Goal: Find contact information: Find contact information

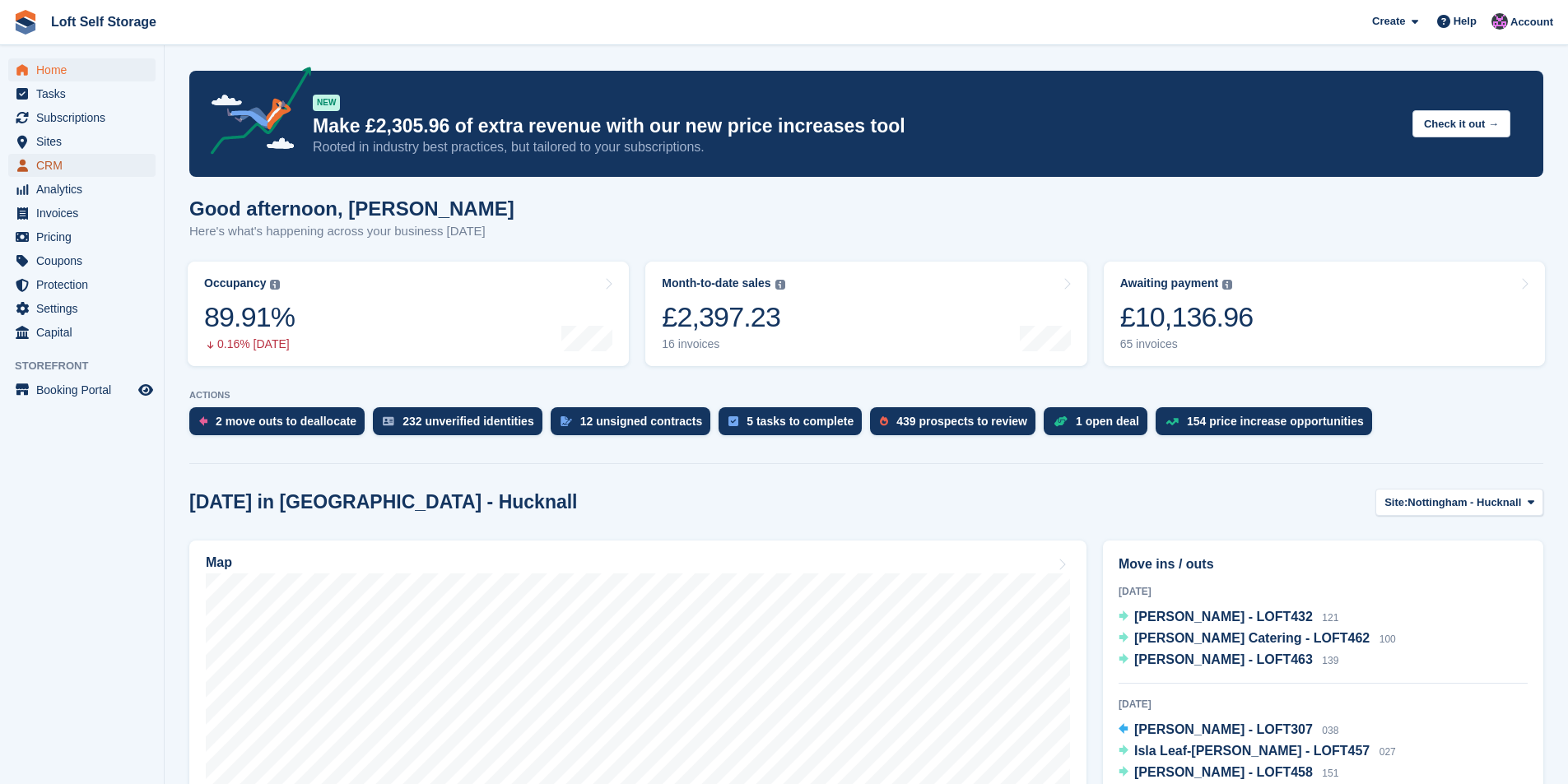
click at [64, 164] on span "CRM" at bounding box center [85, 166] width 98 height 23
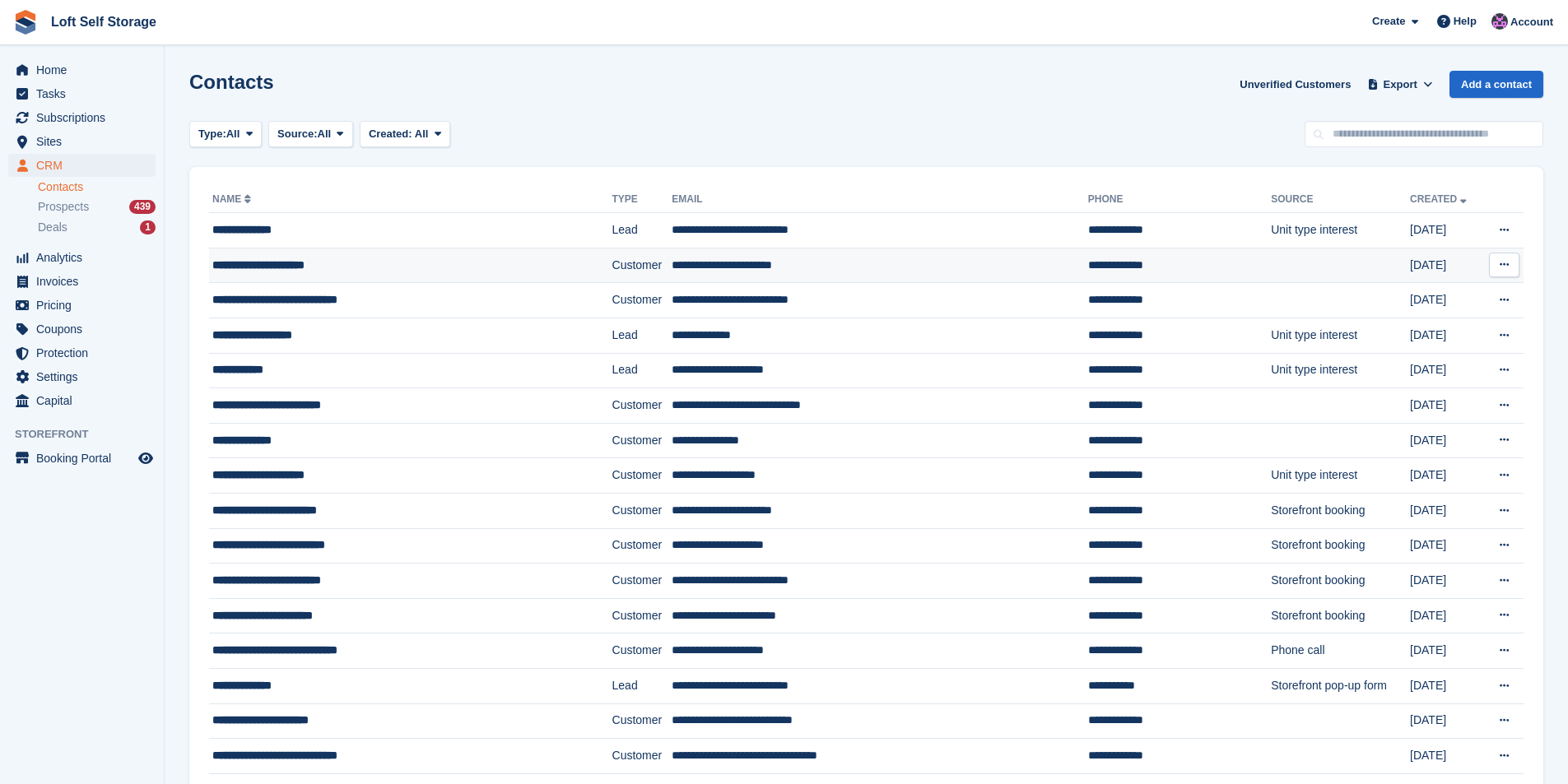
click at [323, 260] on div "**********" at bounding box center [378, 266] width 332 height 18
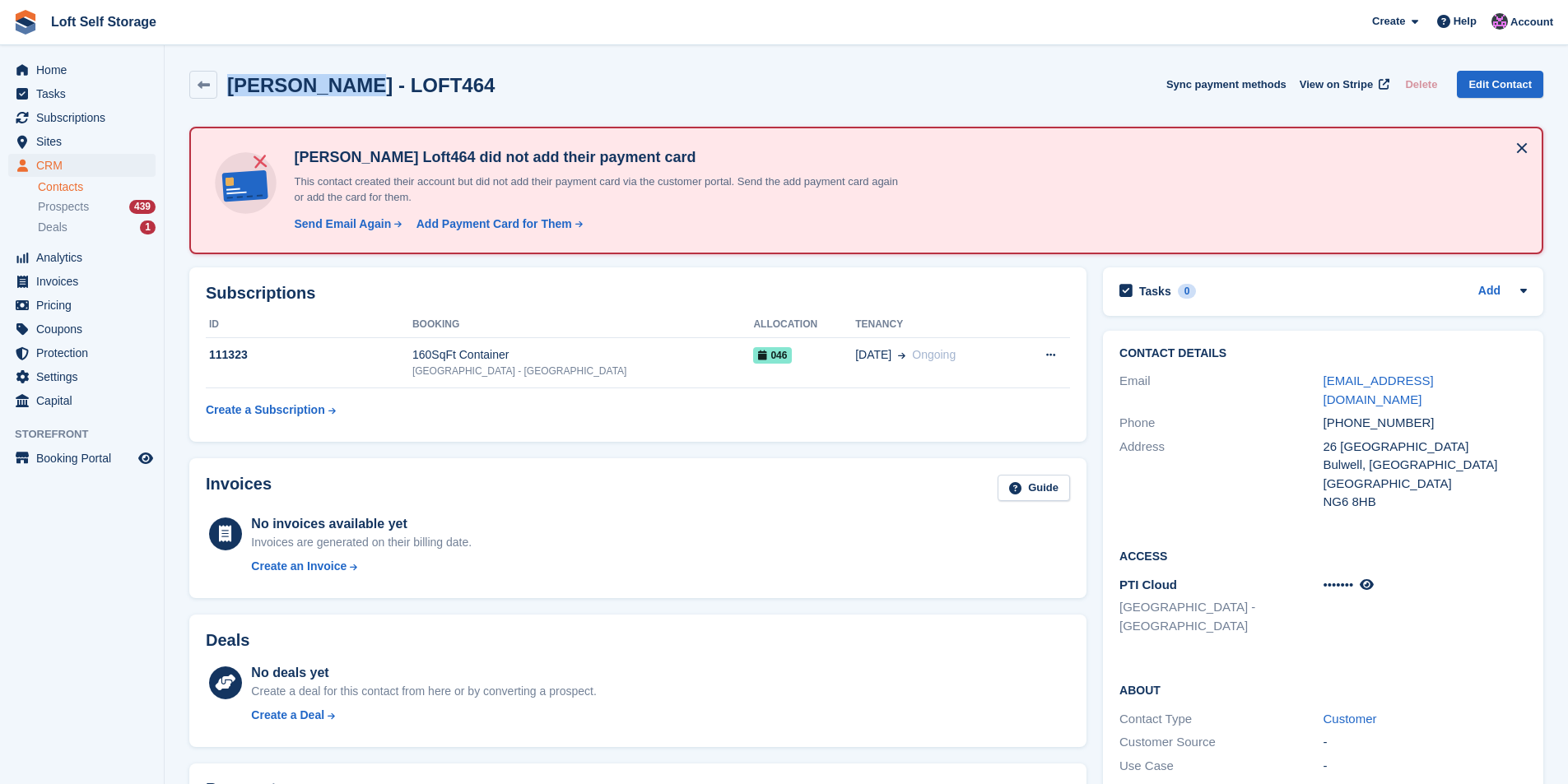
drag, startPoint x: 339, startPoint y: 87, endPoint x: 234, endPoint y: 89, distance: 105.0
click at [234, 89] on h2 "Grace Parkes - LOFT464" at bounding box center [361, 85] width 268 height 22
copy h2 "Grace Parkes"
drag, startPoint x: 1440, startPoint y: 430, endPoint x: 1325, endPoint y: 433, distance: 115.0
click at [1325, 438] on div "26 Hazelhurst Garden" at bounding box center [1424, 446] width 203 height 19
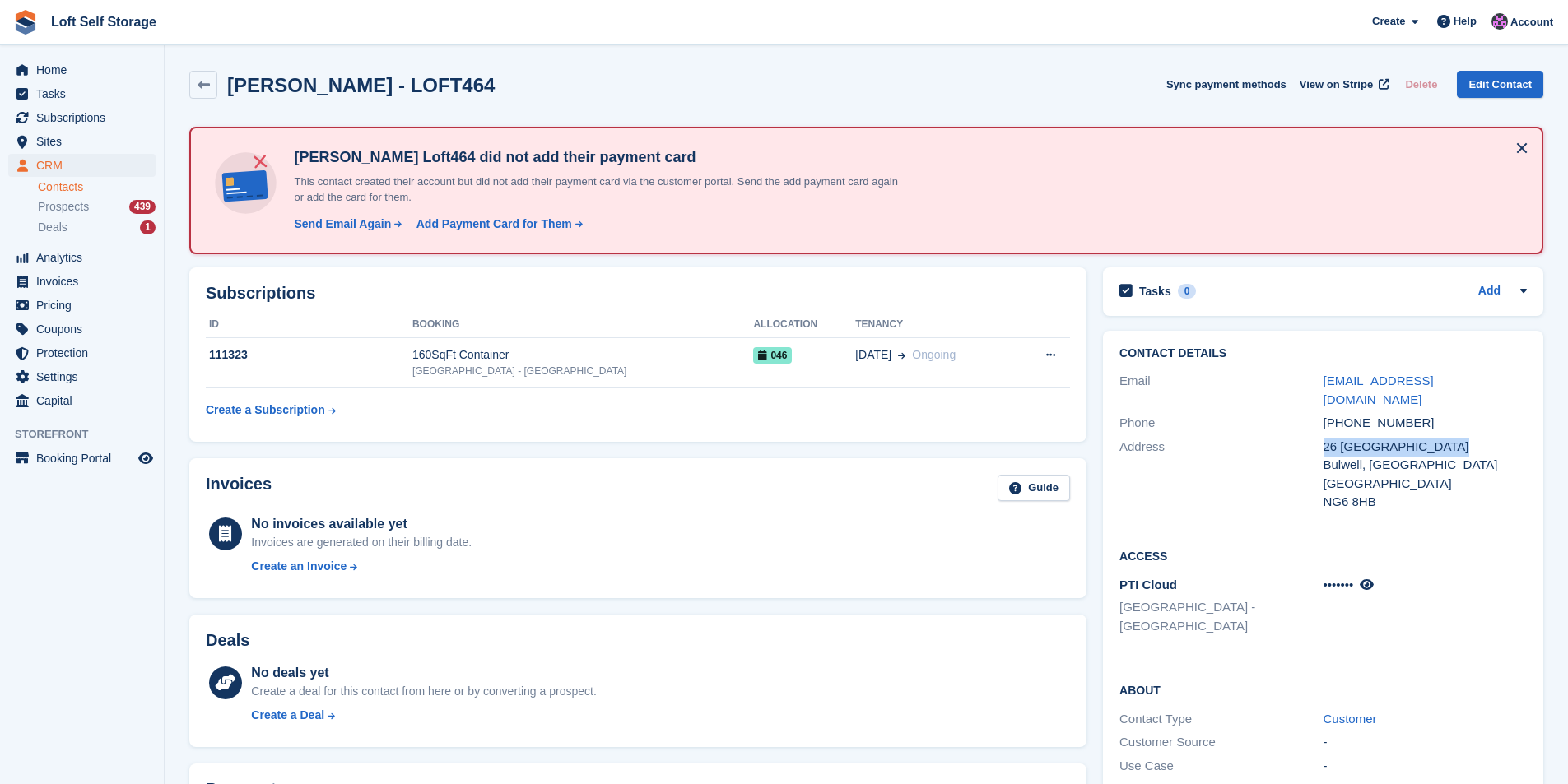
copy div "26 Hazelhurst Garden"
drag, startPoint x: 1410, startPoint y: 406, endPoint x: 1326, endPoint y: 400, distance: 84.2
click at [1326, 414] on div "+447972123610" at bounding box center [1424, 423] width 203 height 19
copy div "+447972123610"
click at [1428, 438] on div "26 Hazelhurst Garden" at bounding box center [1424, 446] width 203 height 19
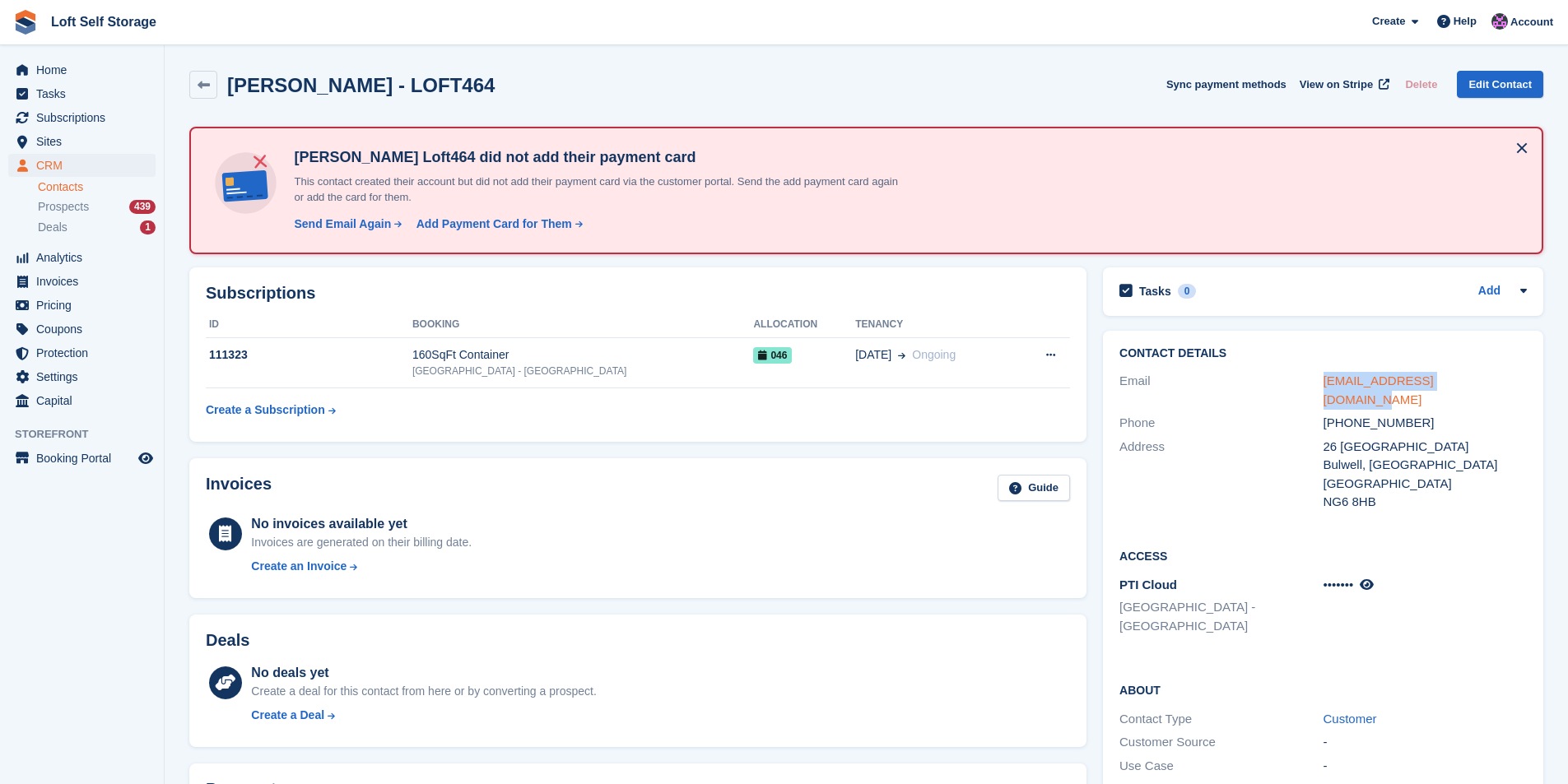
drag, startPoint x: 1479, startPoint y: 379, endPoint x: 1324, endPoint y: 376, distance: 155.0
click at [1324, 376] on div "graceparkes474@gmail.com" at bounding box center [1424, 391] width 203 height 37
copy link "graceparkes474@gmail.com"
